Goal: Task Accomplishment & Management: Use online tool/utility

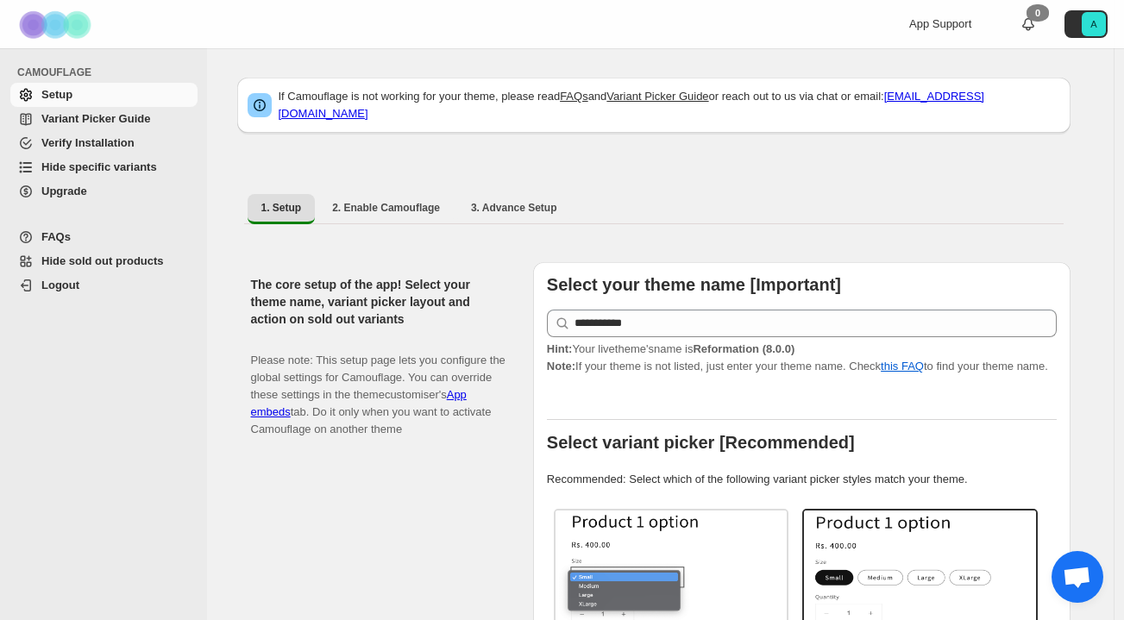
select select "******"
